Goal: Understand process/instructions: Learn how to perform a task or action

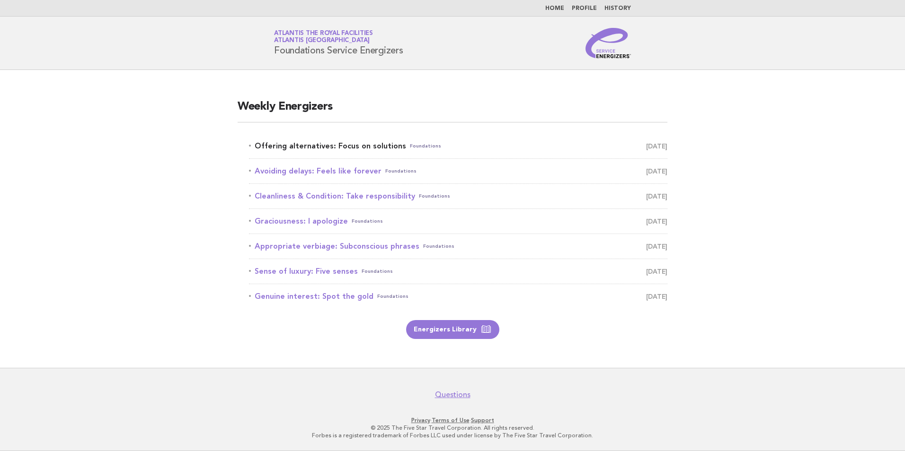
click at [332, 148] on link "Offering alternatives: Focus on solutions Foundations [DATE]" at bounding box center [458, 146] width 418 height 13
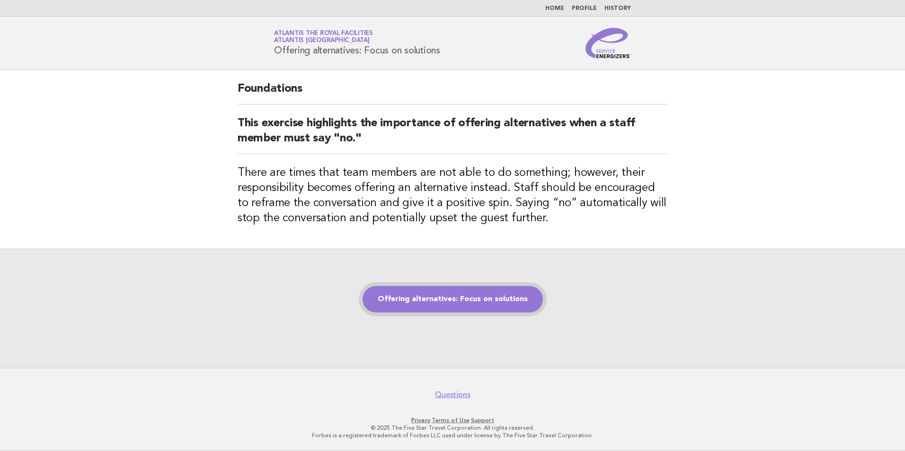
click at [449, 291] on link "Offering alternatives: Focus on solutions" at bounding box center [452, 299] width 180 height 26
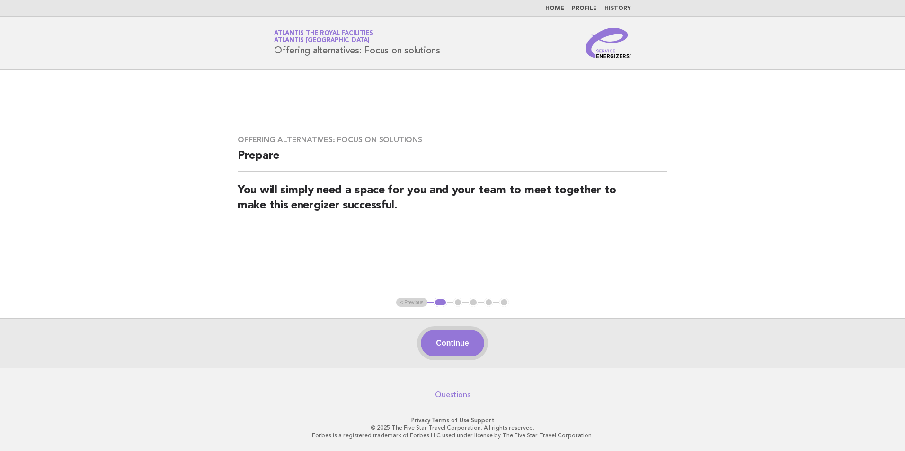
click at [441, 342] on button "Continue" at bounding box center [452, 343] width 63 height 26
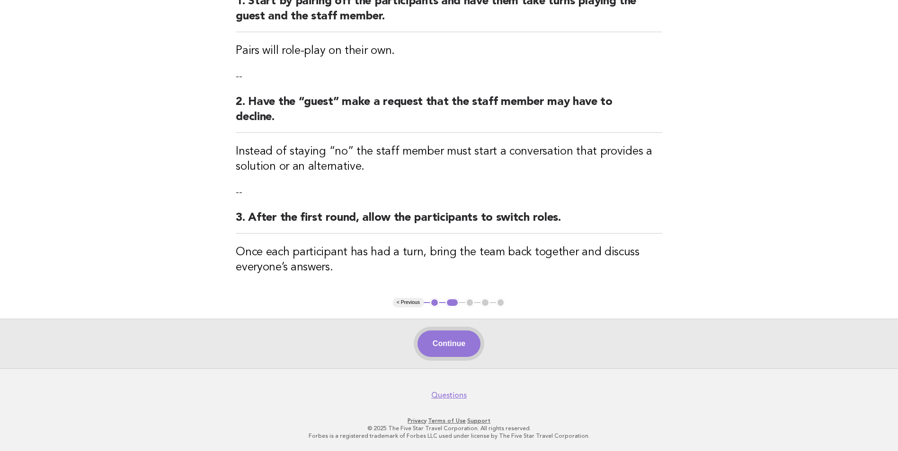
click at [447, 340] on button "Continue" at bounding box center [448, 344] width 63 height 26
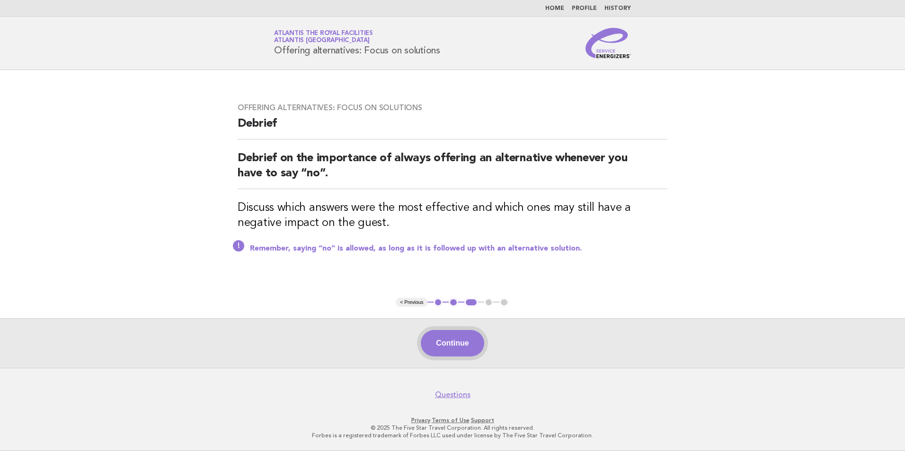
click at [465, 352] on button "Continue" at bounding box center [452, 343] width 63 height 26
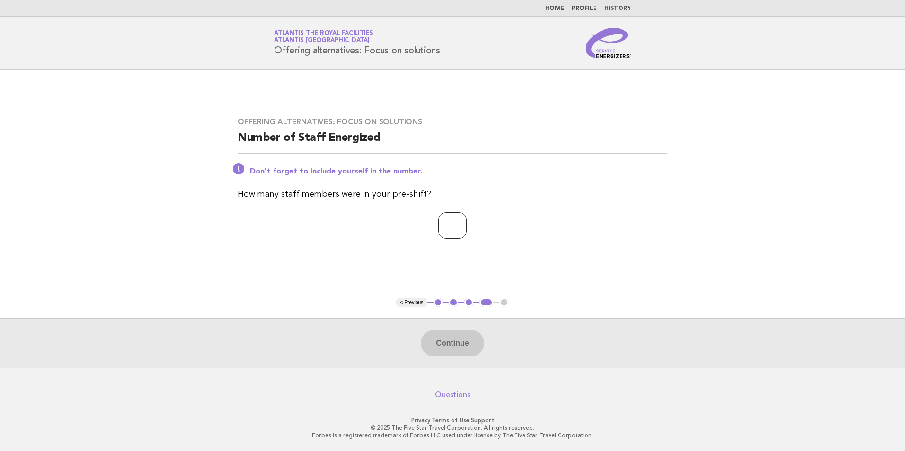
click at [442, 230] on input "number" at bounding box center [452, 225] width 28 height 26
type input "**"
click at [444, 355] on button "Continue" at bounding box center [452, 343] width 63 height 26
